Goal: Transaction & Acquisition: Book appointment/travel/reservation

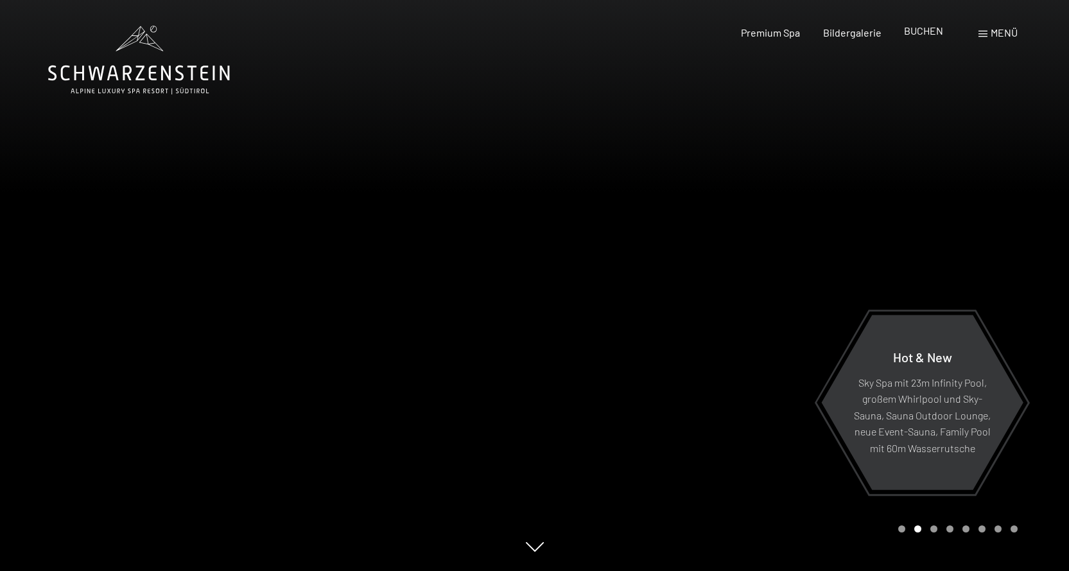
click at [929, 31] on span "BUCHEN" at bounding box center [923, 30] width 39 height 12
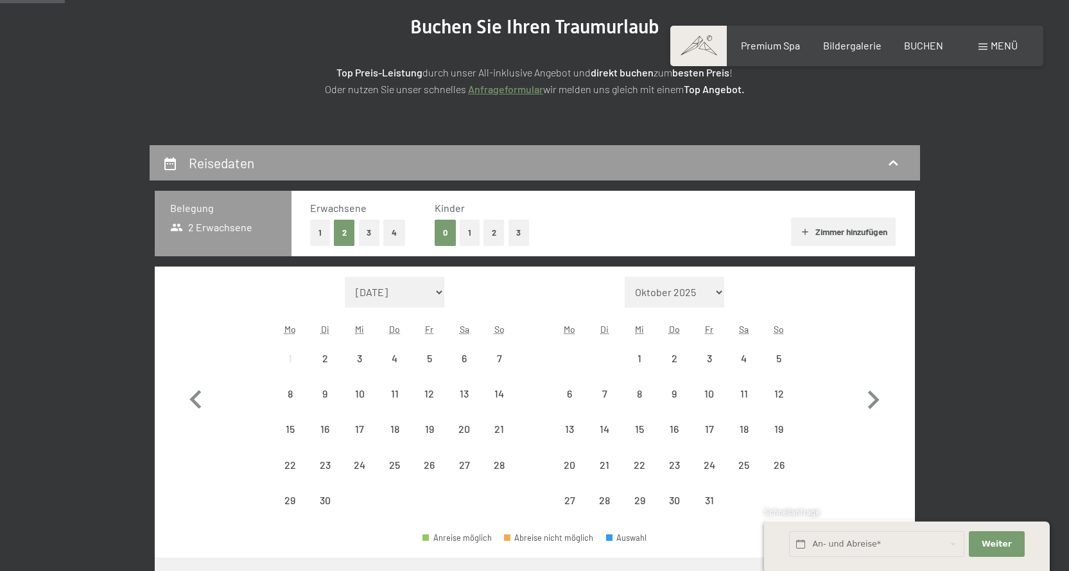
scroll to position [257, 0]
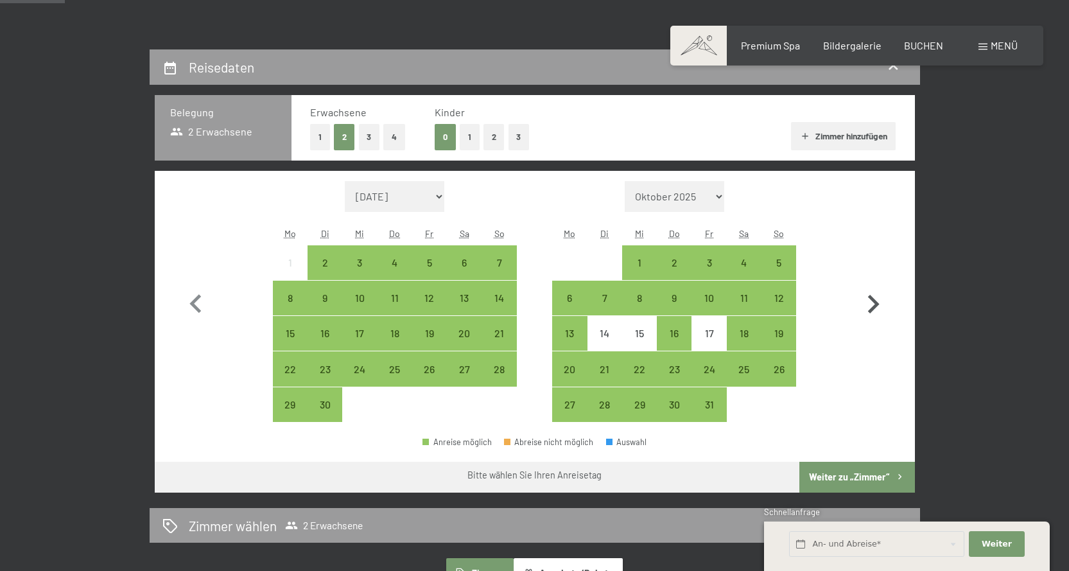
click at [878, 302] on icon "button" at bounding box center [872, 304] width 37 height 37
select select "[DATE]"
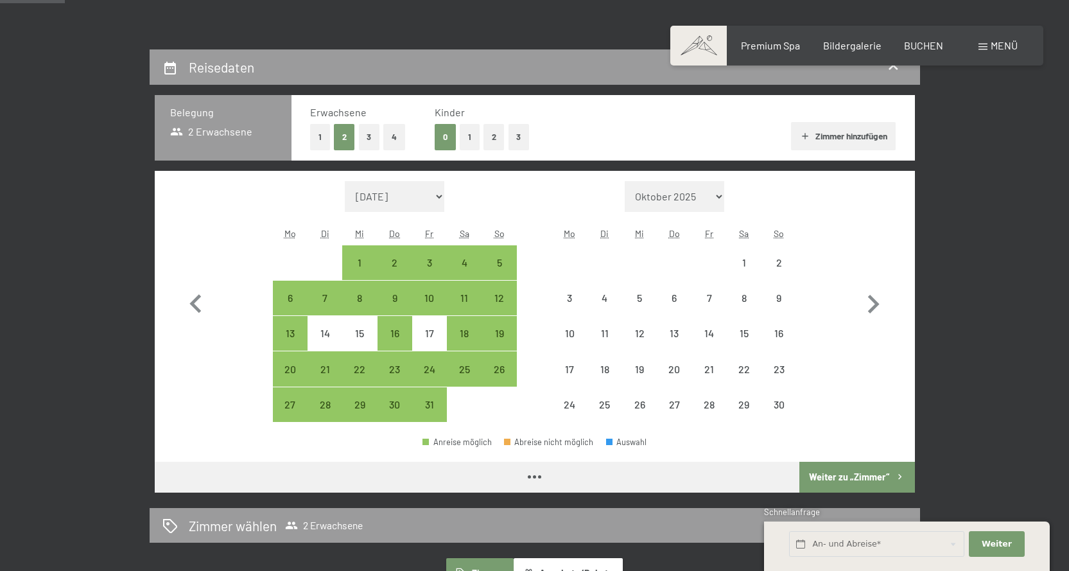
select select "[DATE]"
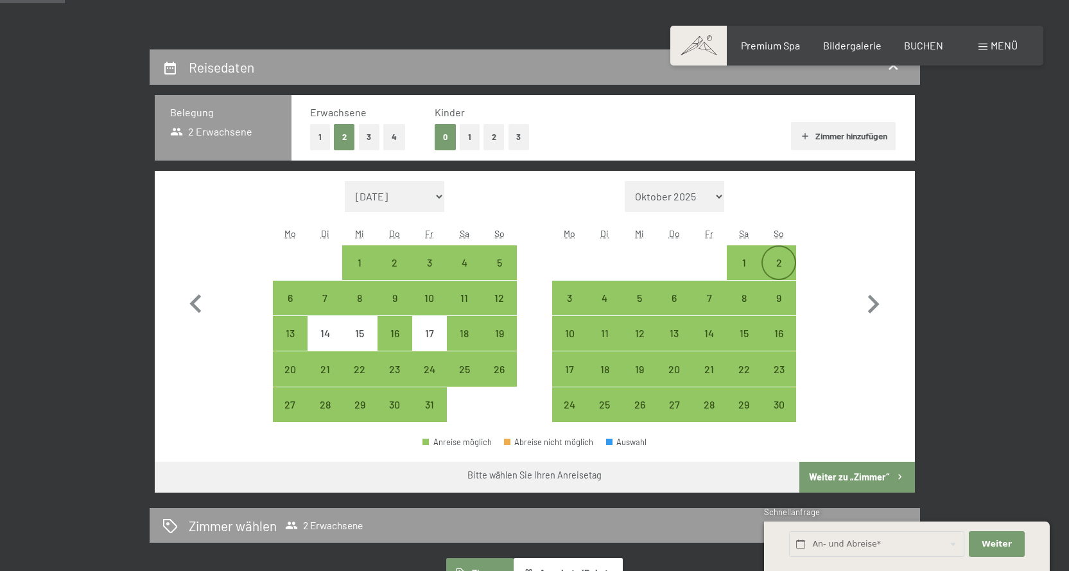
click at [775, 262] on div "2" at bounding box center [778, 273] width 32 height 32
select select "[DATE]"
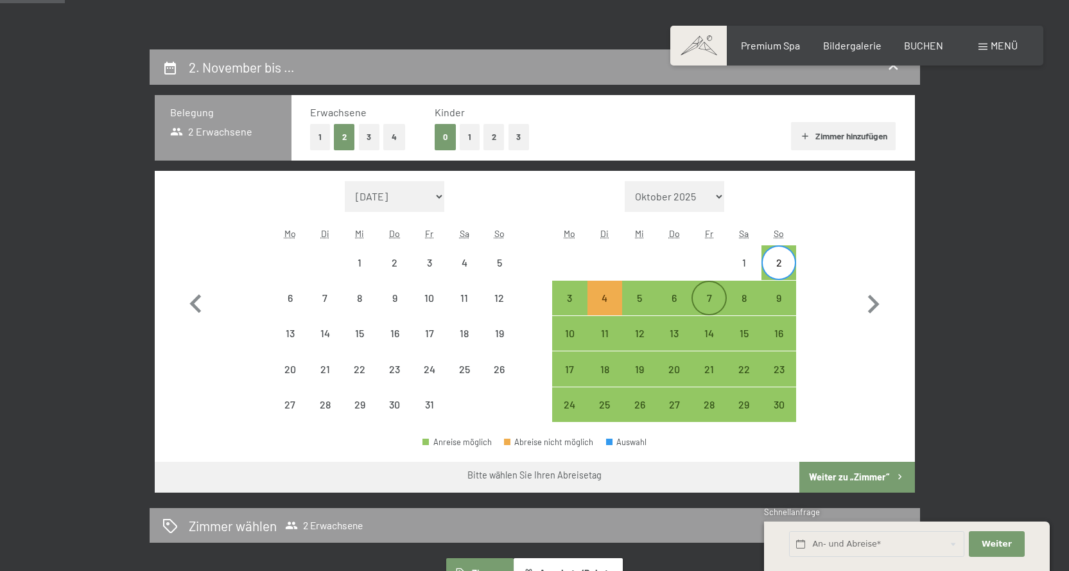
click at [703, 300] on div "7" at bounding box center [708, 309] width 32 height 32
select select "[DATE]"
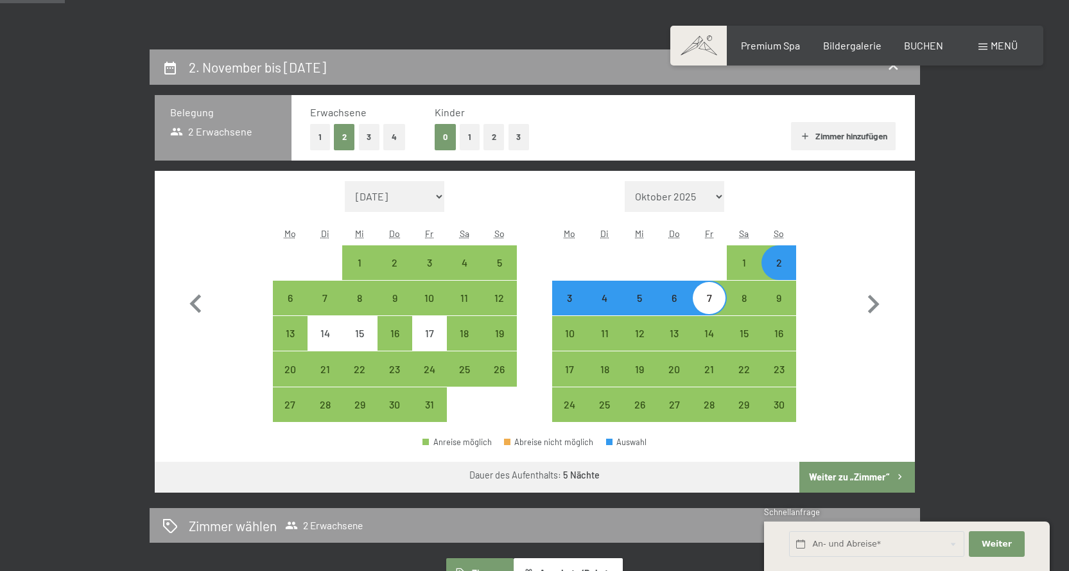
click at [468, 139] on button "1" at bounding box center [470, 137] width 20 height 26
select select "[DATE]"
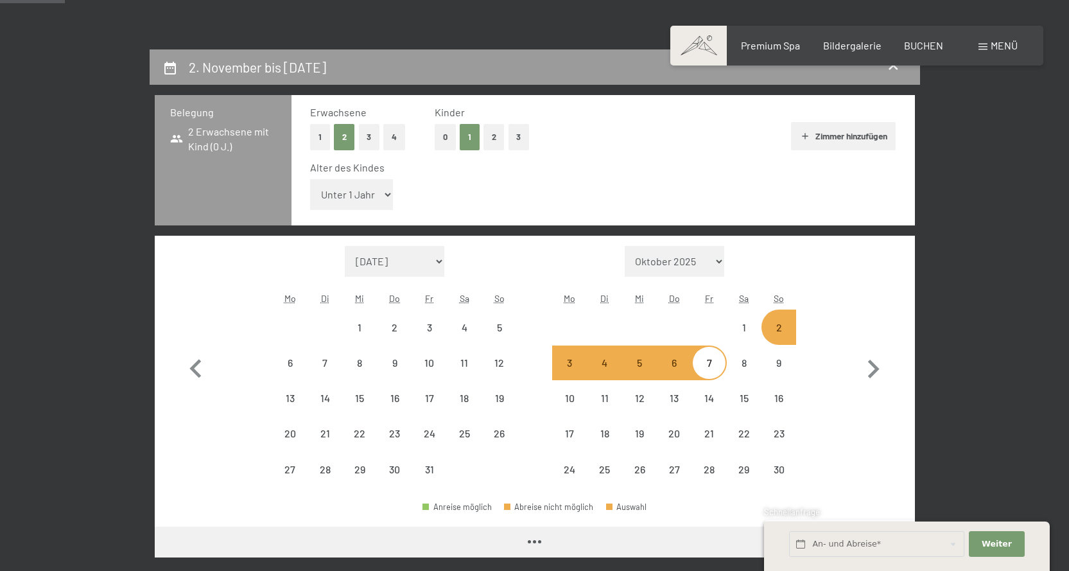
select select "[DATE]"
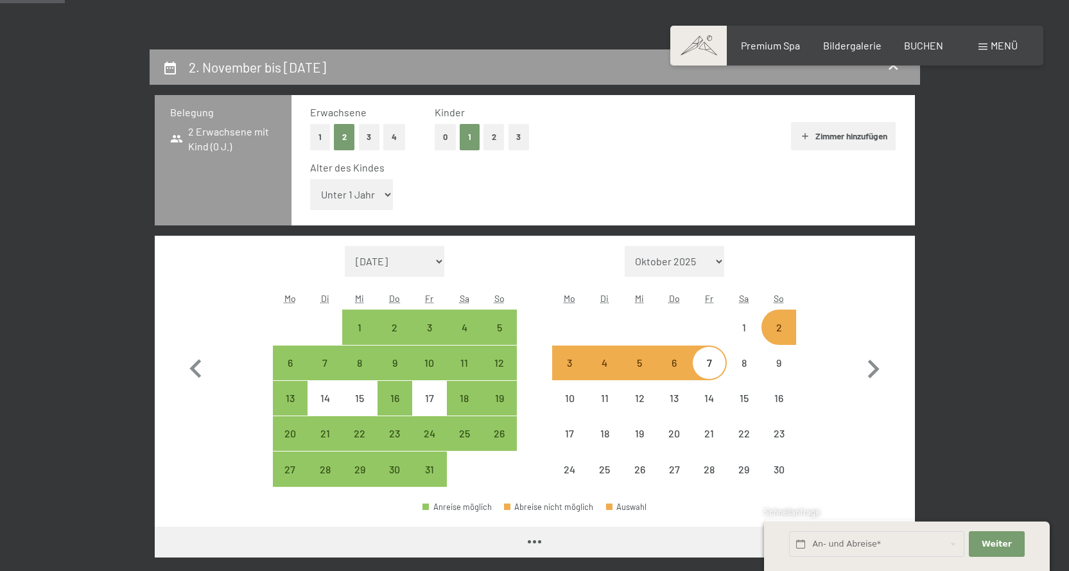
click at [382, 193] on select "Unter 1 Jahr 1 Jahr 2 Jahre 3 Jahre 4 Jahre 5 Jahre 6 Jahre 7 Jahre 8 Jahre 9 J…" at bounding box center [351, 194] width 83 height 31
select select "[DATE]"
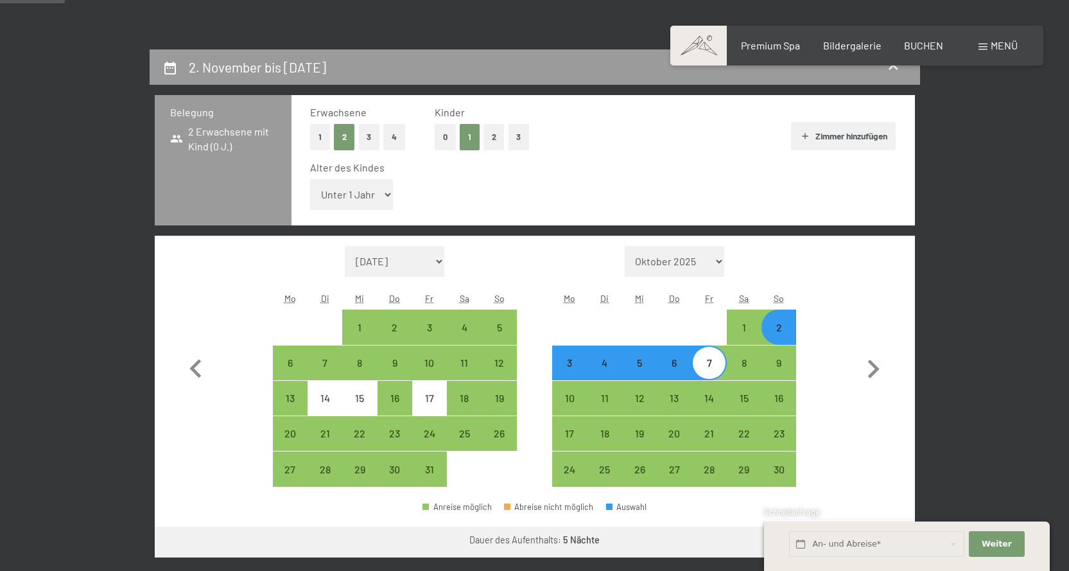
select select "6"
click at [310, 179] on select "Unter 1 Jahr 1 Jahr 2 Jahre 3 Jahre 4 Jahre 5 Jahre 6 Jahre 7 Jahre 8 Jahre 9 J…" at bounding box center [351, 194] width 83 height 31
select select "[DATE]"
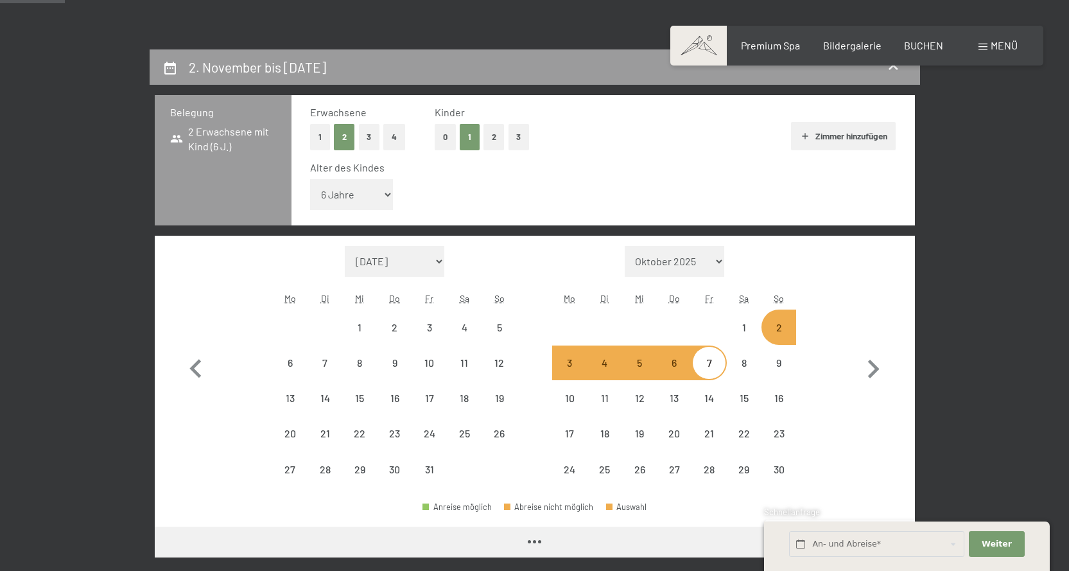
select select "[DATE]"
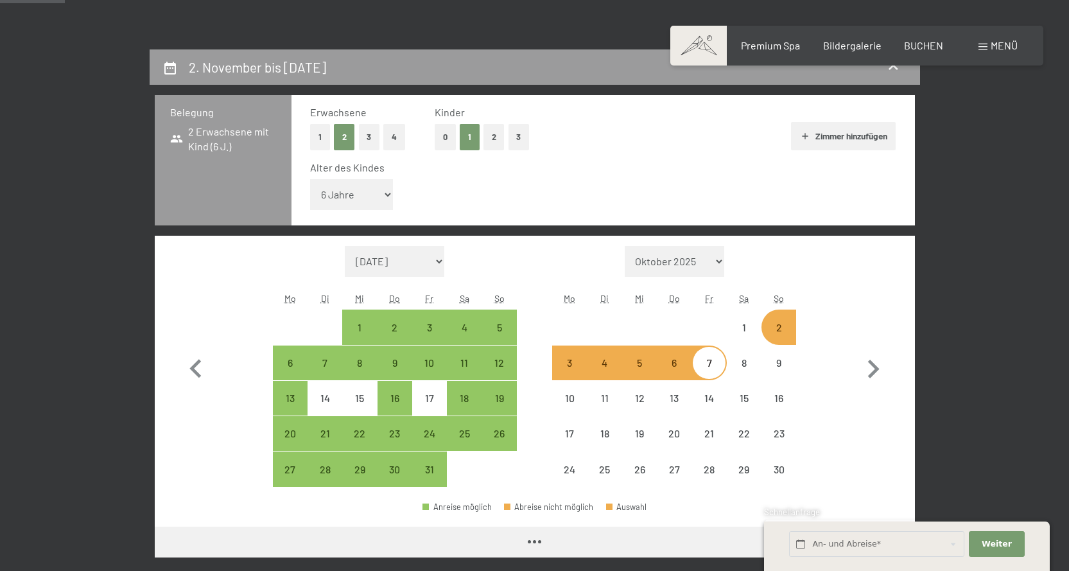
select select "[DATE]"
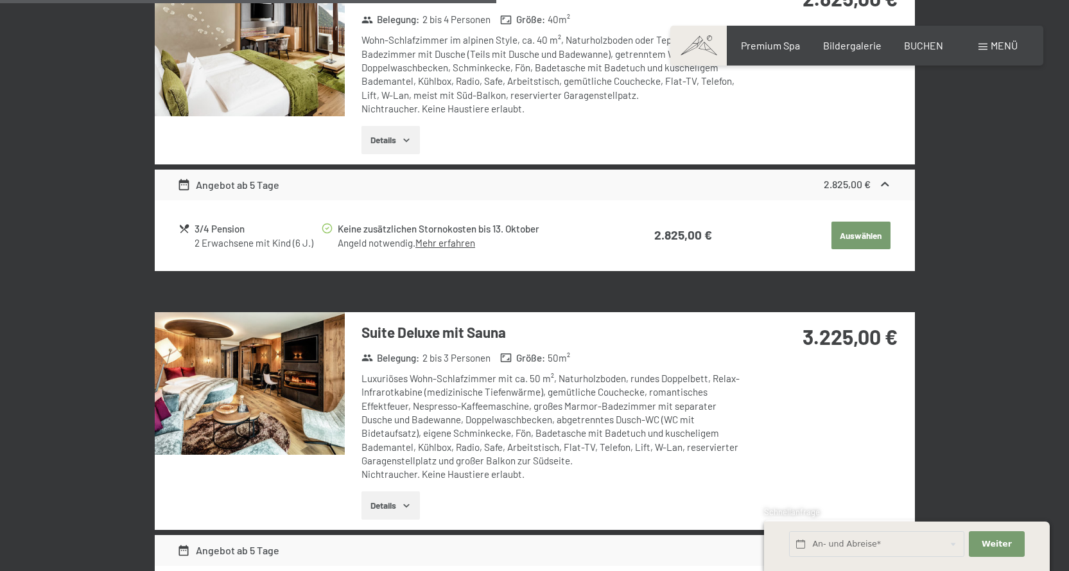
scroll to position [1284, 0]
